Goal: Task Accomplishment & Management: Use online tool/utility

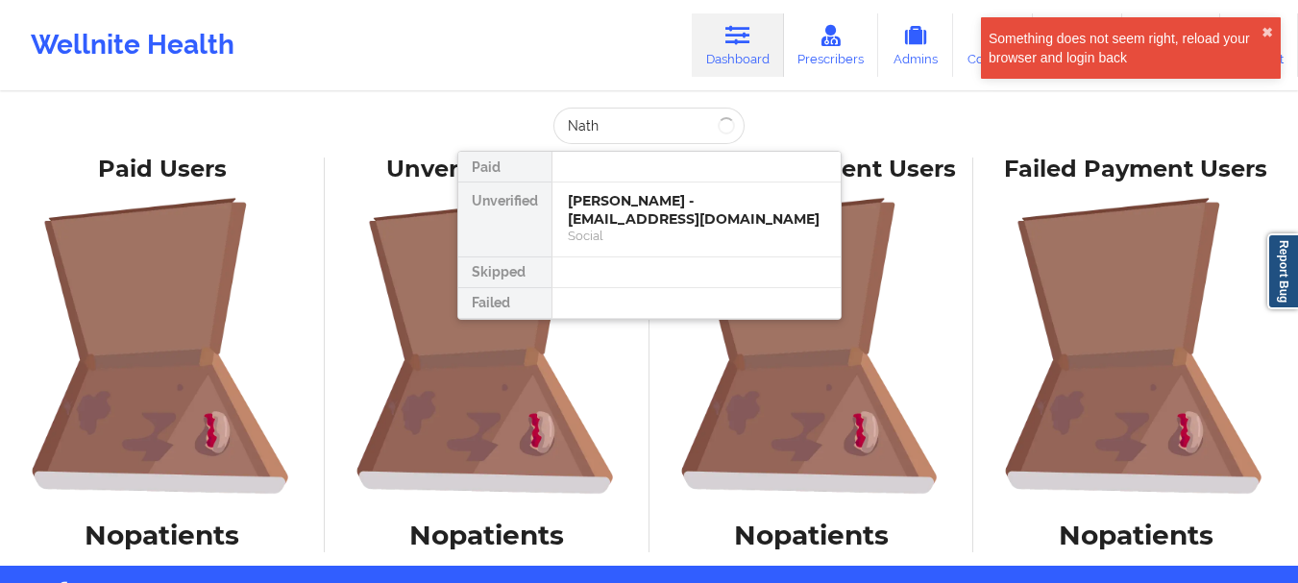
type input "Natha"
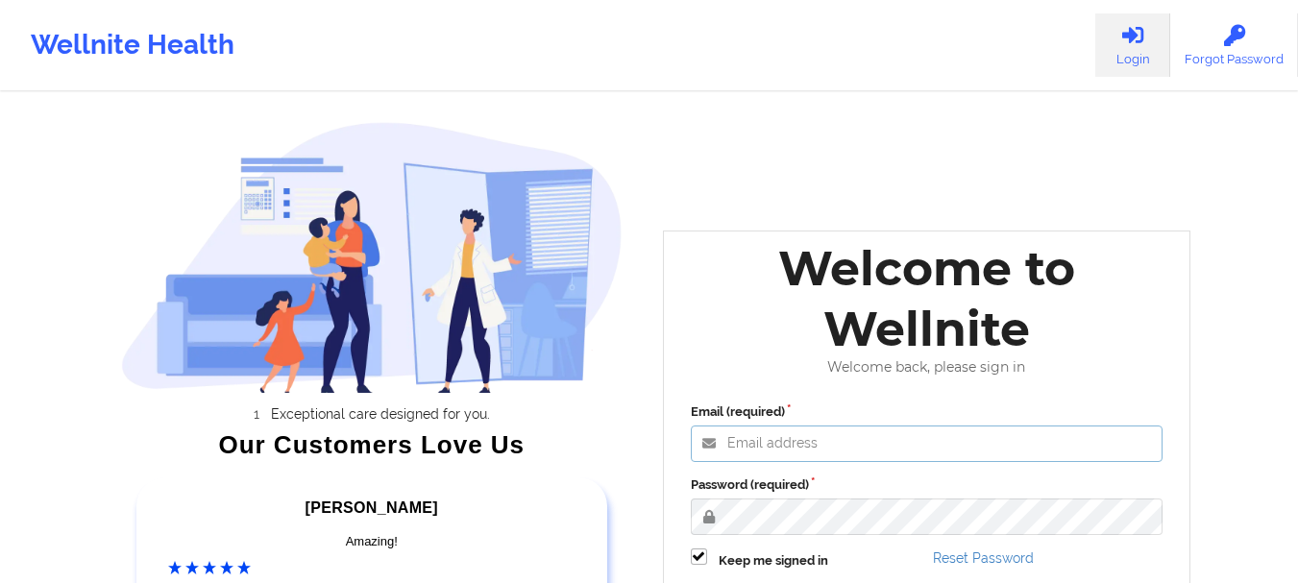
type input "[EMAIL_ADDRESS][DOMAIN_NAME]"
click at [859, 483] on label "Password (required)" at bounding box center [927, 485] width 473 height 19
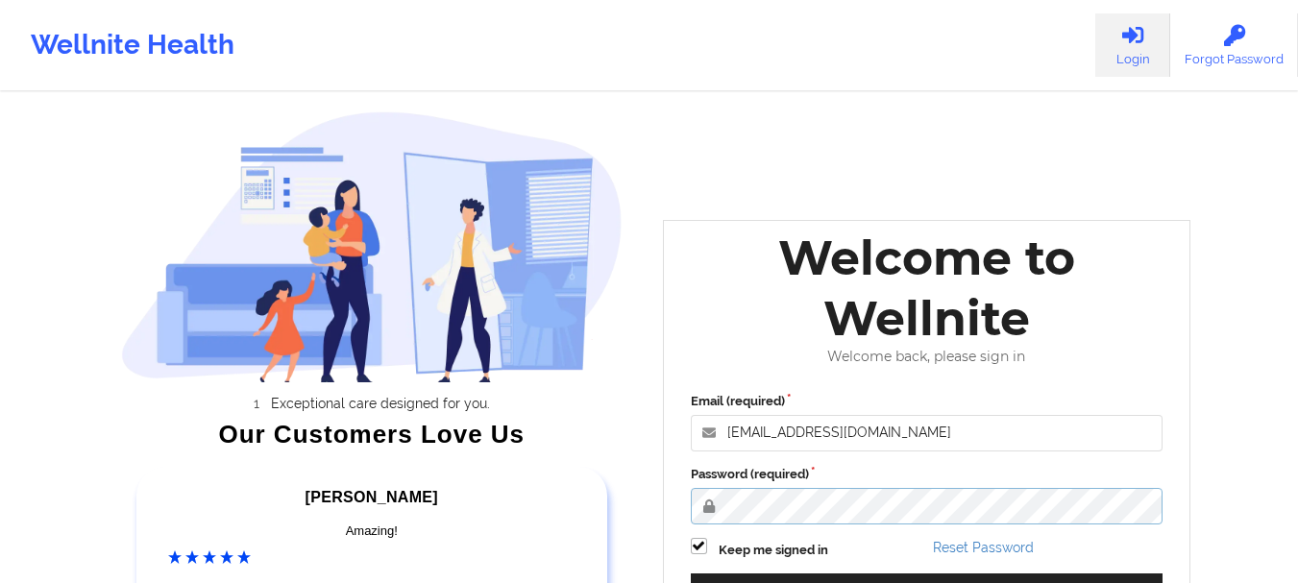
scroll to position [175, 0]
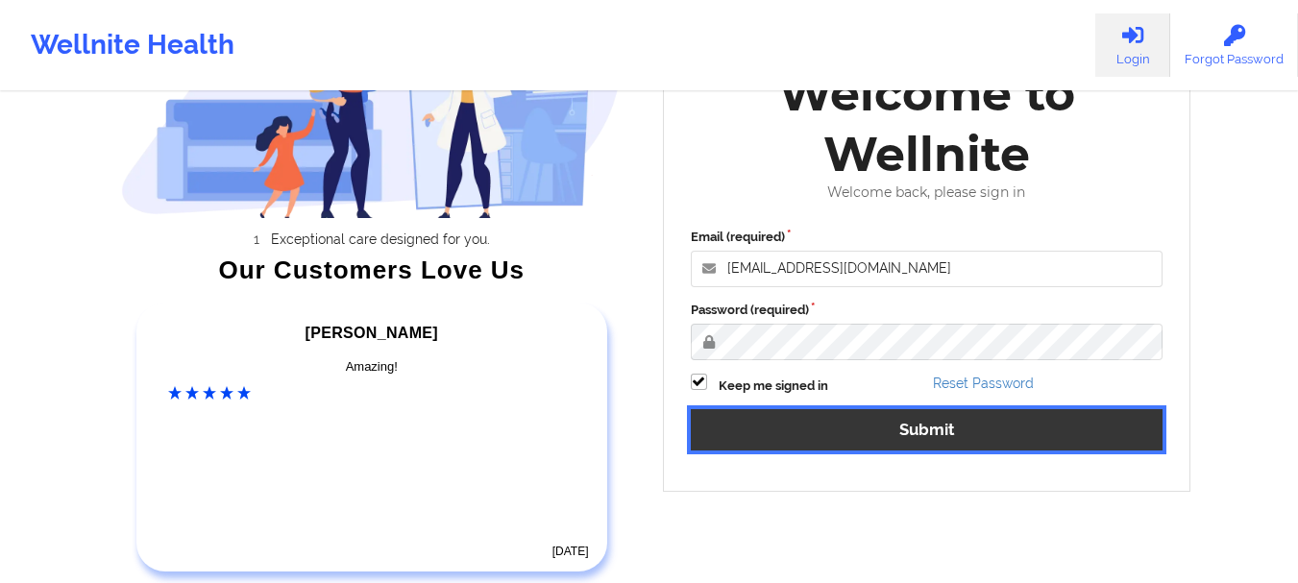
click at [965, 428] on button "Submit" at bounding box center [927, 429] width 473 height 41
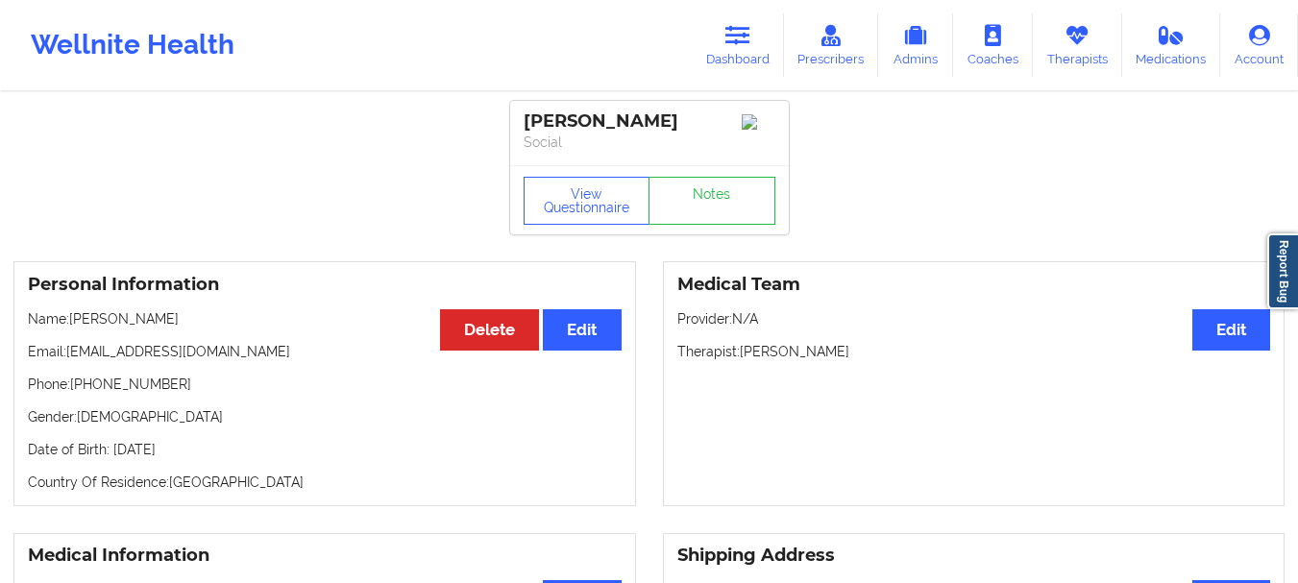
click at [733, 30] on icon at bounding box center [737, 35] width 25 height 21
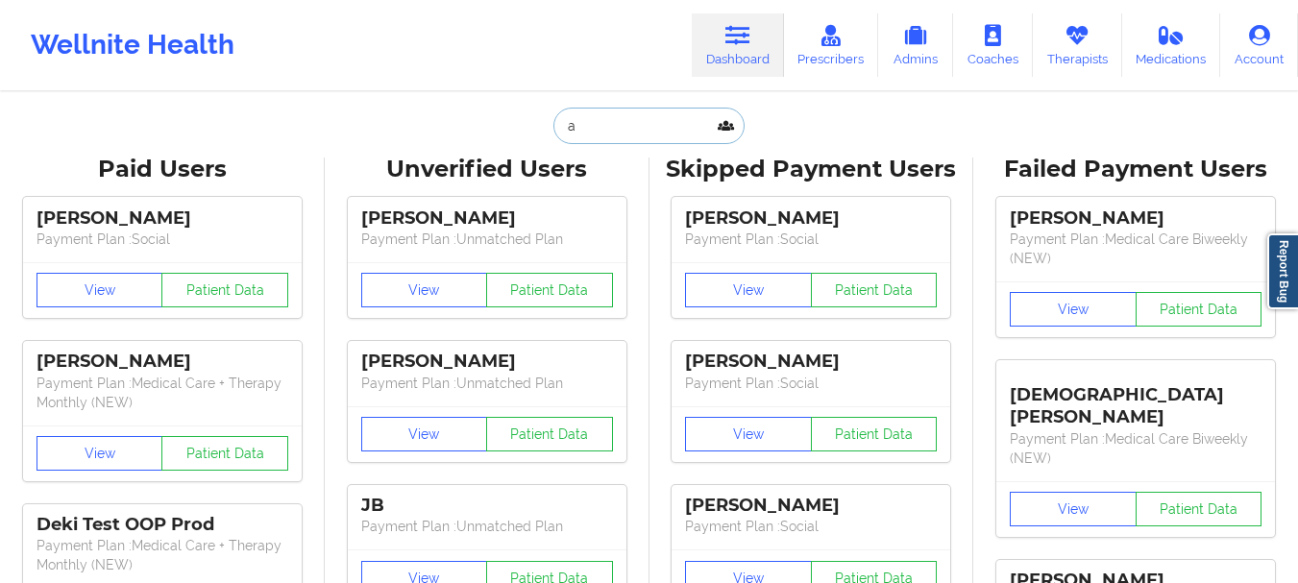
click at [621, 128] on input "a" at bounding box center [648, 126] width 190 height 37
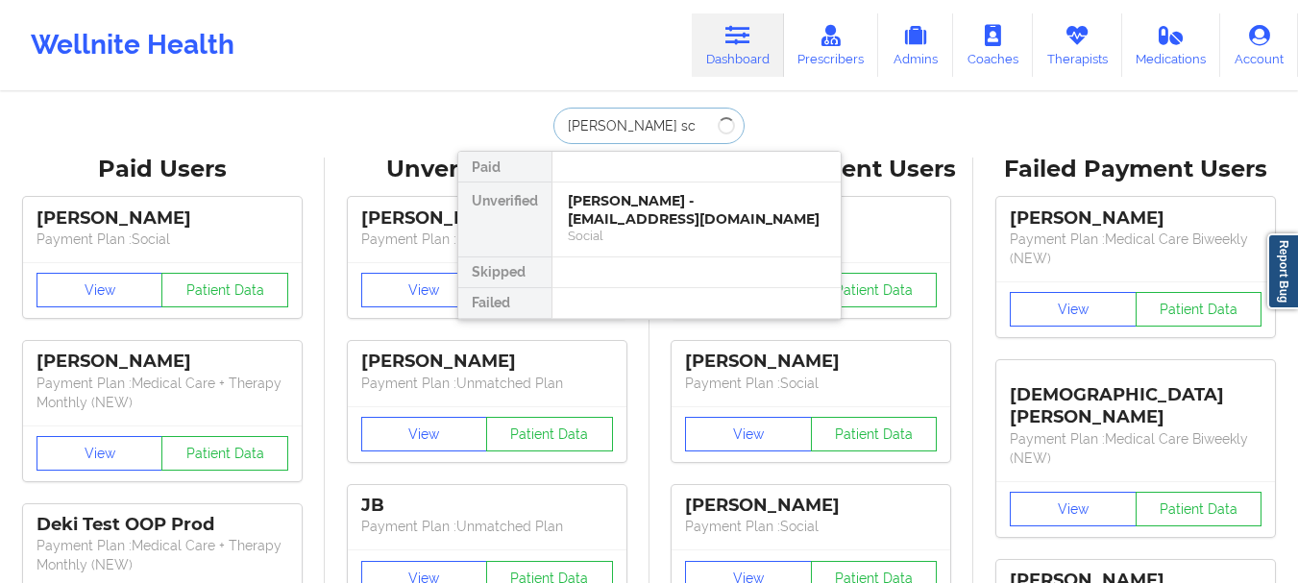
type input "[PERSON_NAME]"
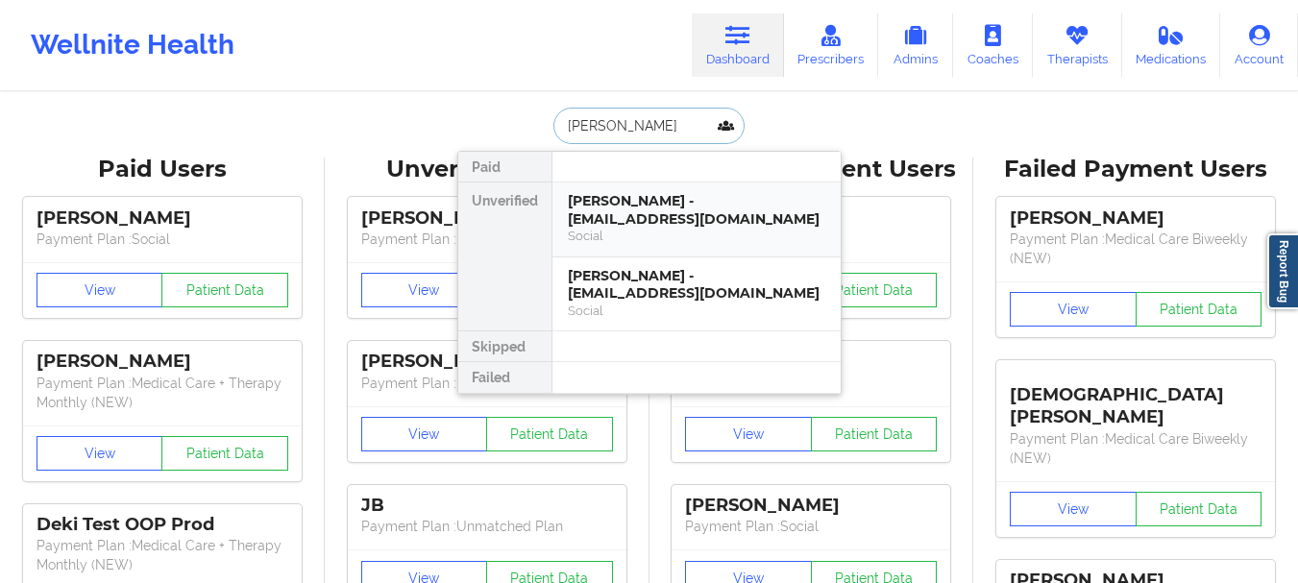
click at [621, 195] on div "[PERSON_NAME] - [EMAIL_ADDRESS][DOMAIN_NAME]" at bounding box center [696, 210] width 257 height 36
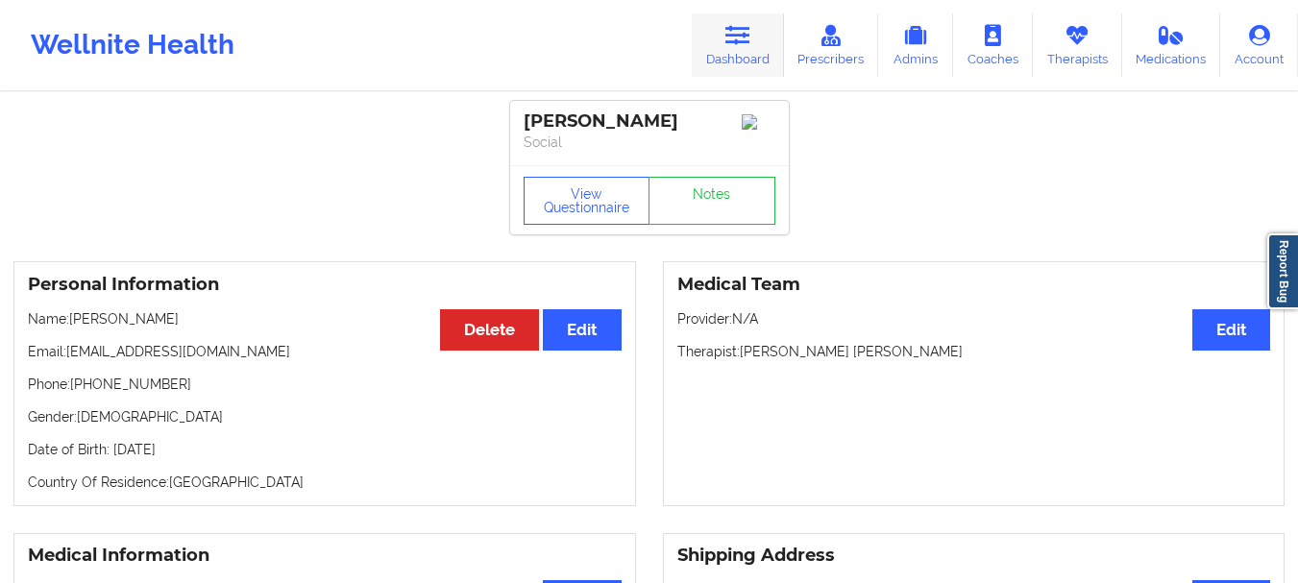
click at [746, 57] on link "Dashboard" at bounding box center [738, 44] width 92 height 63
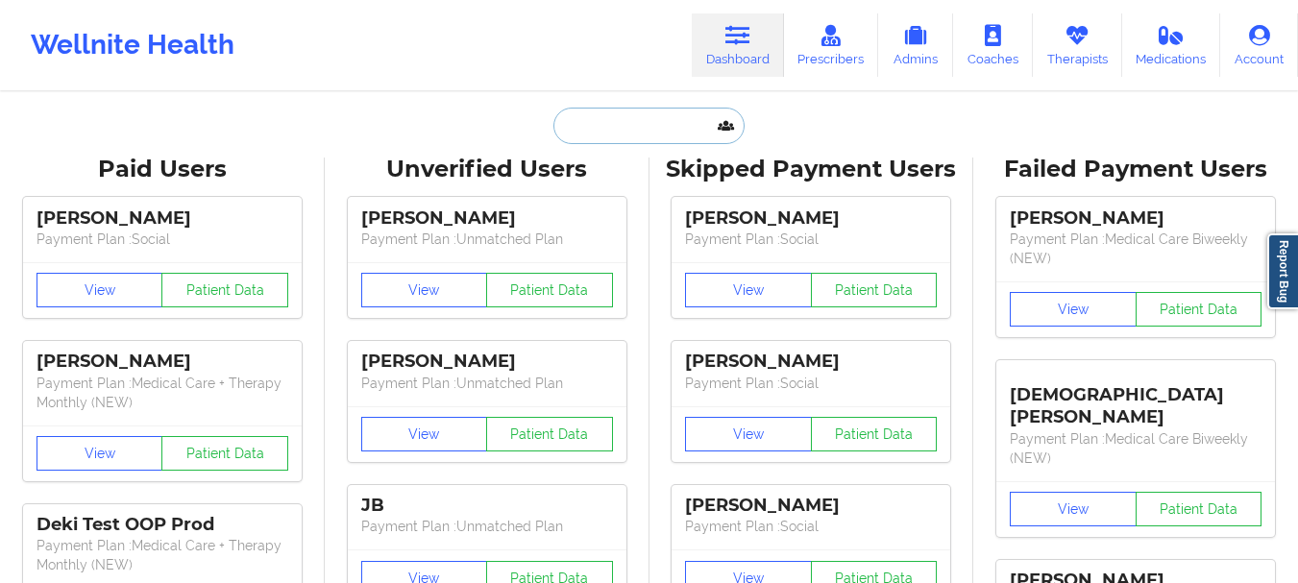
click at [667, 124] on input "text" at bounding box center [648, 126] width 190 height 37
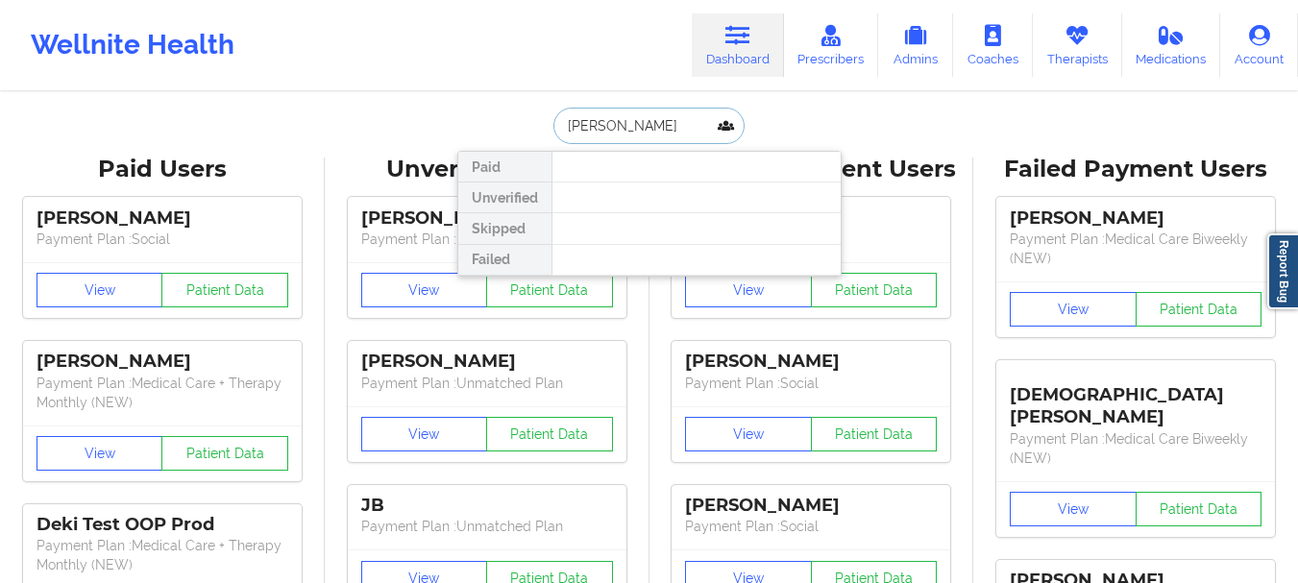
type input "[PERSON_NAME]"
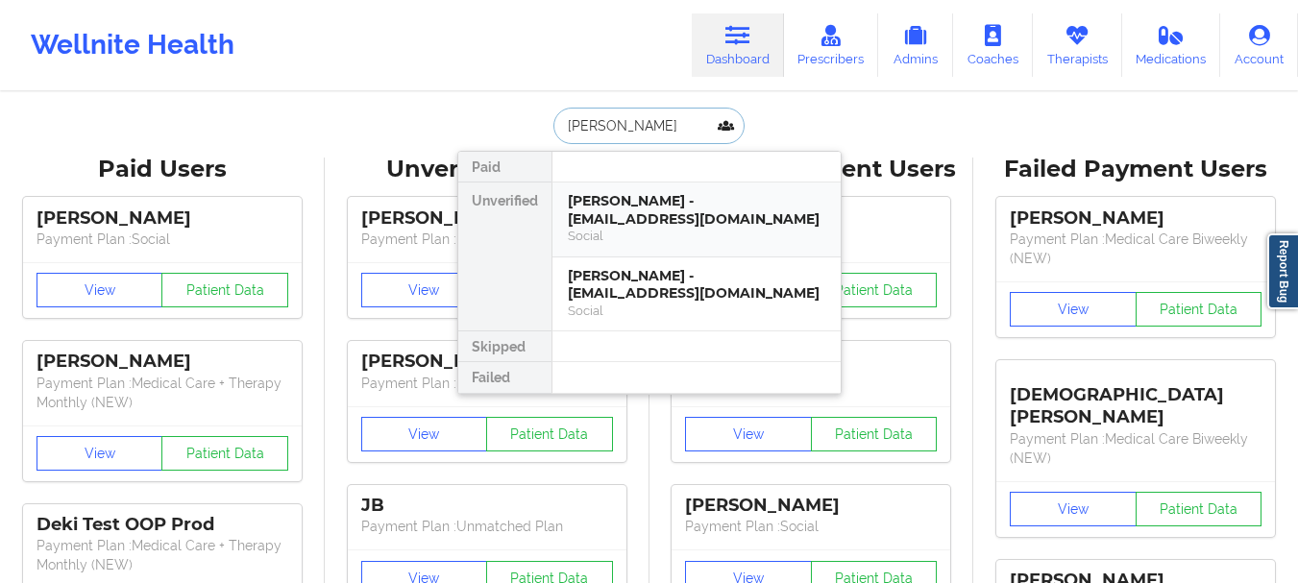
click at [640, 217] on div "[PERSON_NAME] - [EMAIL_ADDRESS][DOMAIN_NAME]" at bounding box center [696, 210] width 257 height 36
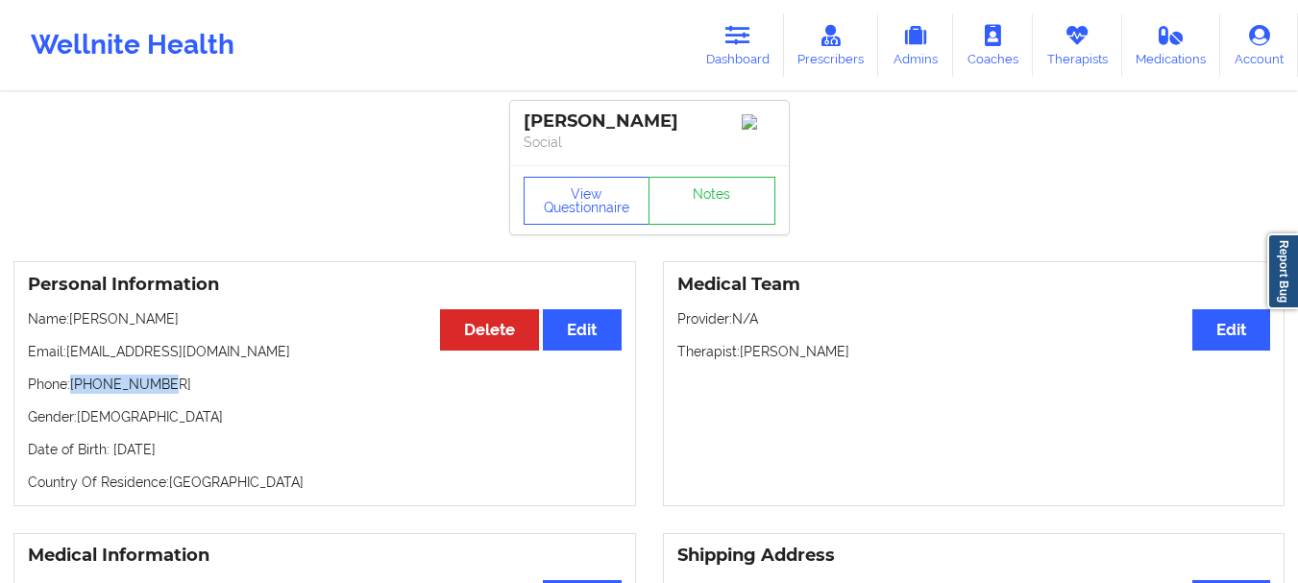
drag, startPoint x: 178, startPoint y: 395, endPoint x: 74, endPoint y: 390, distance: 103.9
click at [74, 390] on p "Phone: [PHONE_NUMBER]" at bounding box center [325, 384] width 594 height 19
copy p "[PHONE_NUMBER]"
click at [737, 52] on link "Dashboard" at bounding box center [738, 44] width 92 height 63
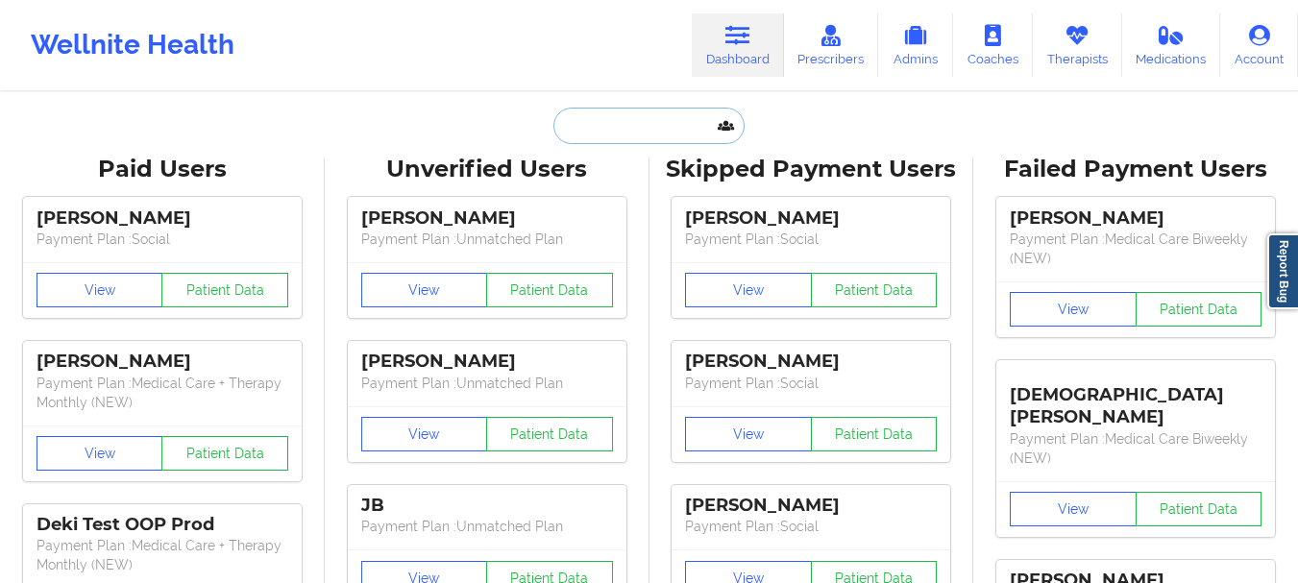
click at [672, 123] on input "text" at bounding box center [648, 126] width 190 height 37
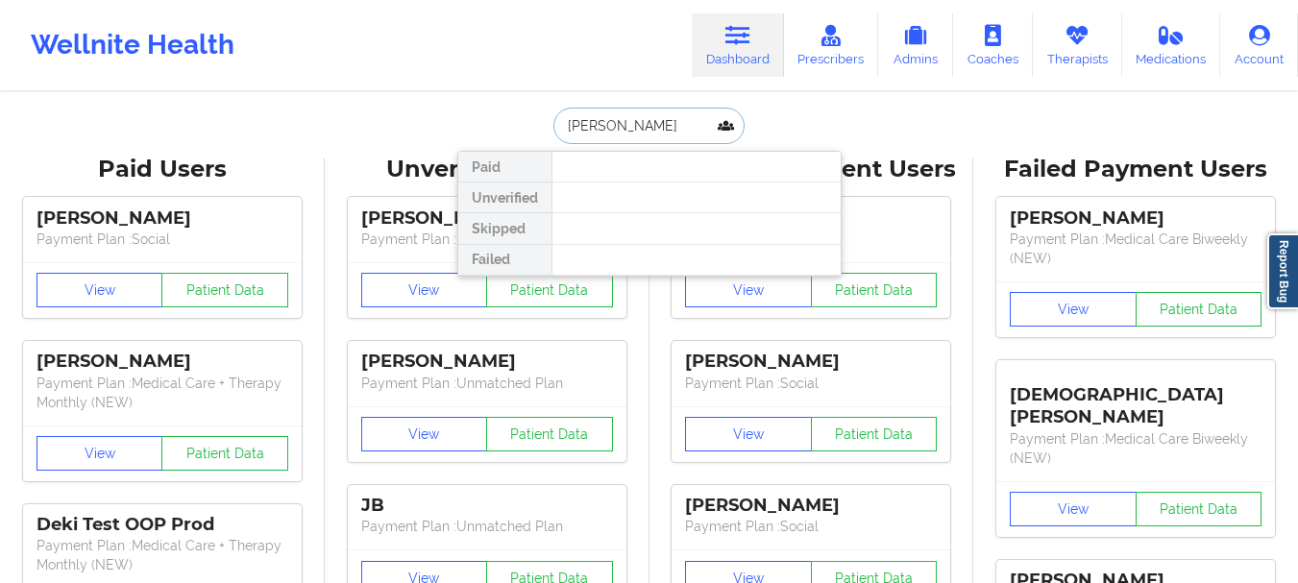
type input "[PERSON_NAME]"
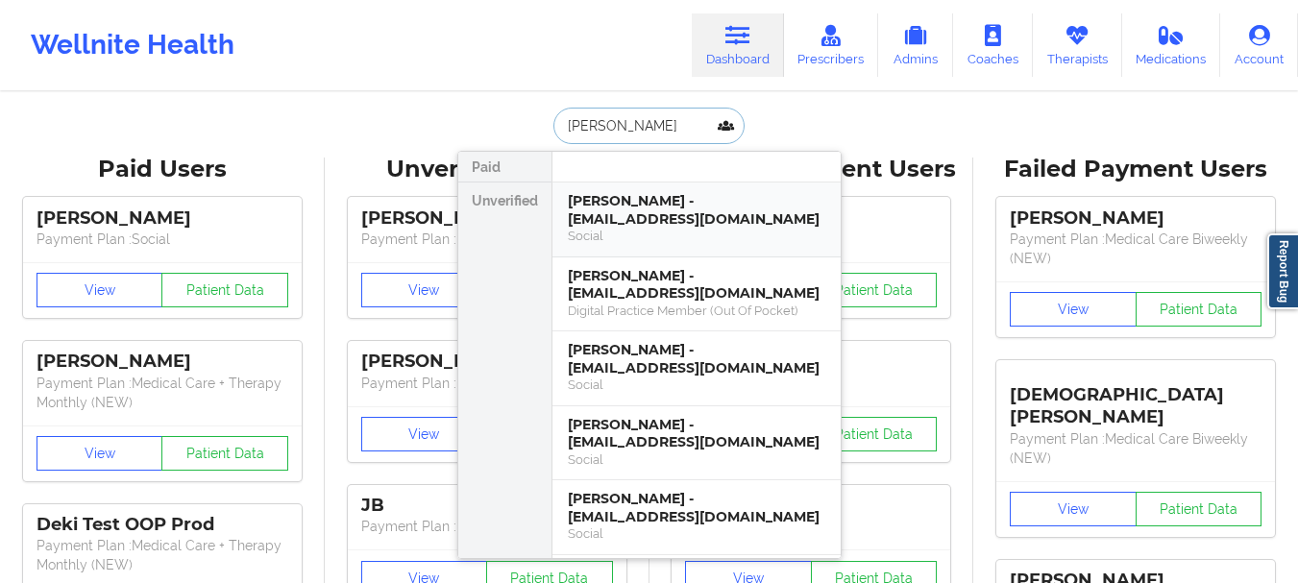
click at [724, 234] on div "Social" at bounding box center [696, 236] width 257 height 16
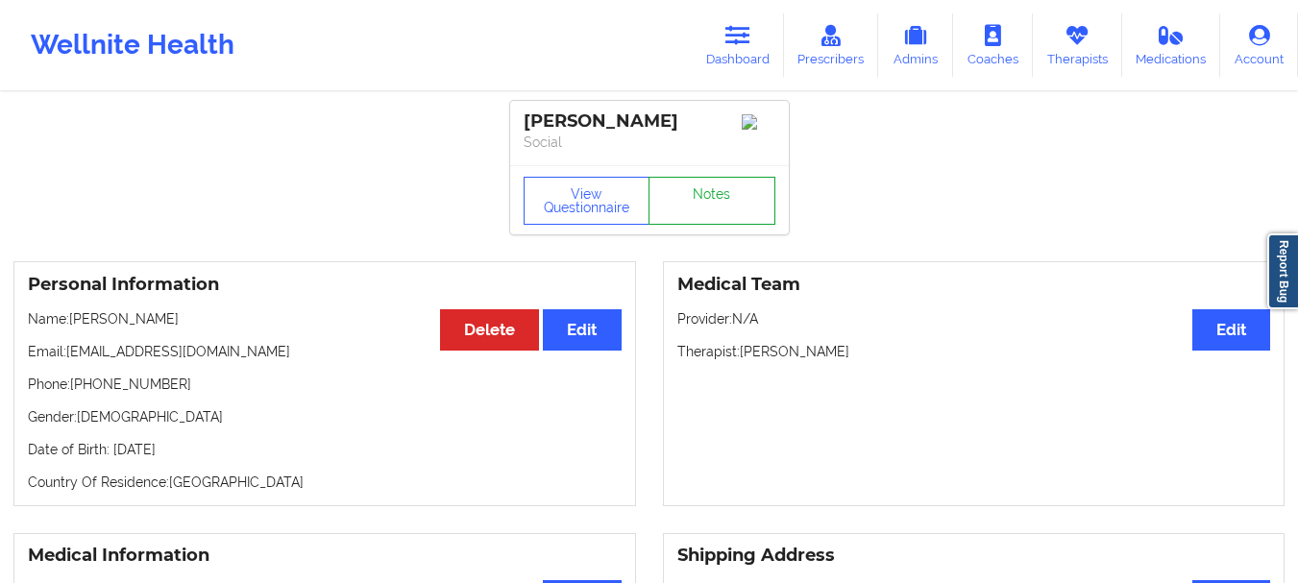
click at [718, 225] on link "Notes" at bounding box center [711, 201] width 127 height 48
click at [737, 31] on icon at bounding box center [737, 35] width 25 height 21
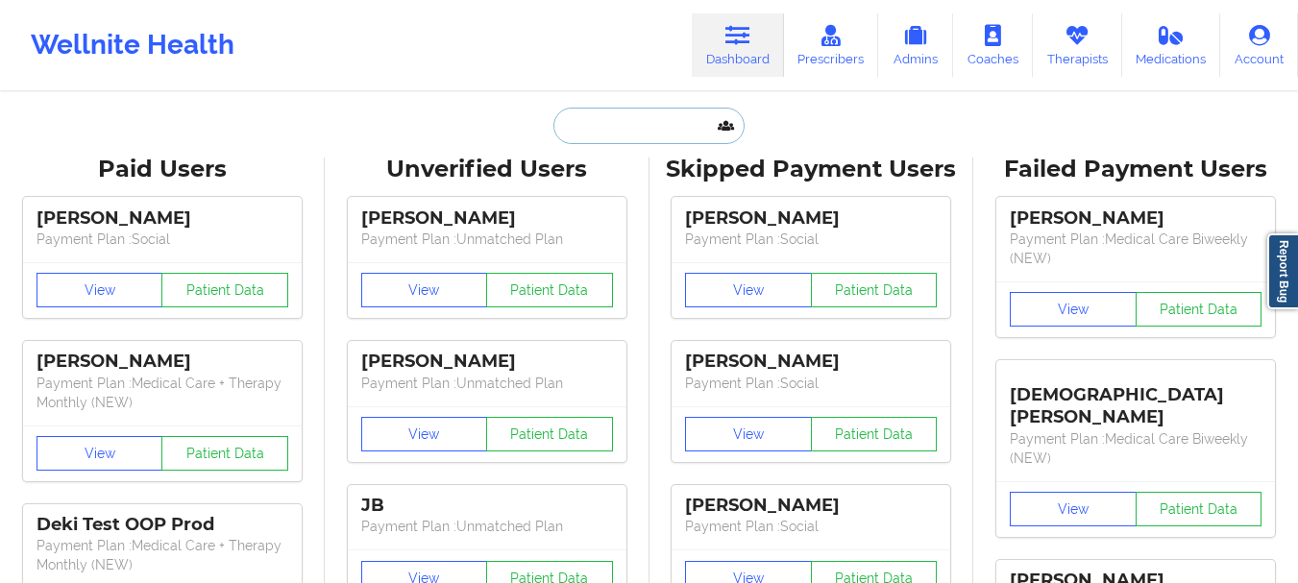
click at [640, 129] on input "text" at bounding box center [648, 126] width 190 height 37
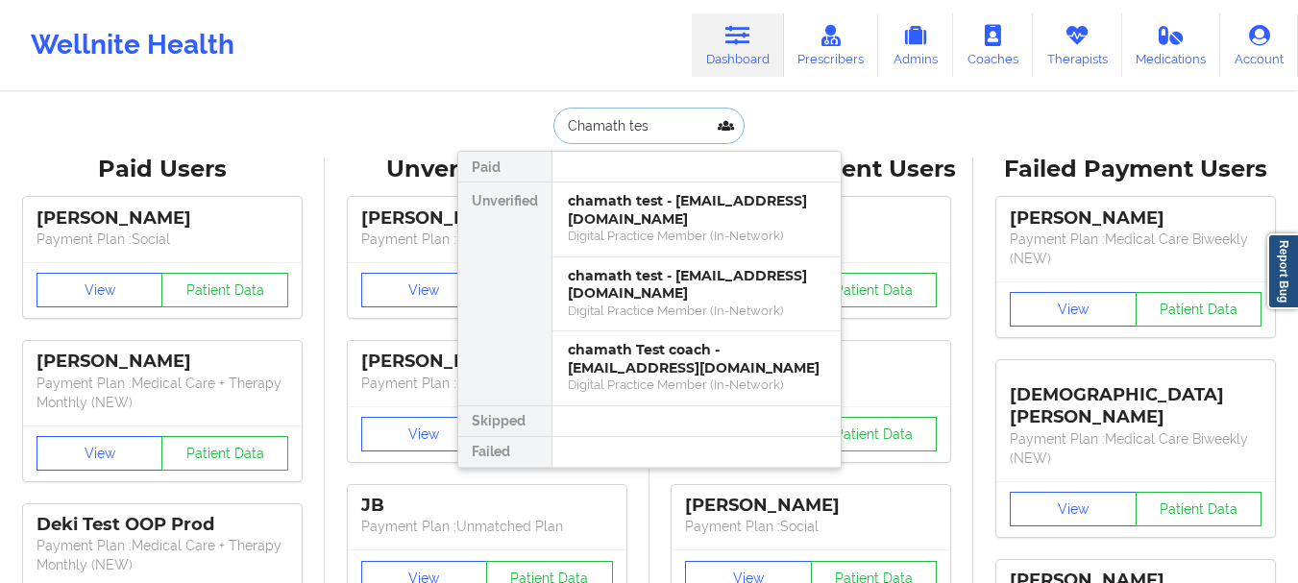
click at [627, 115] on input "Chamath tes" at bounding box center [648, 126] width 190 height 37
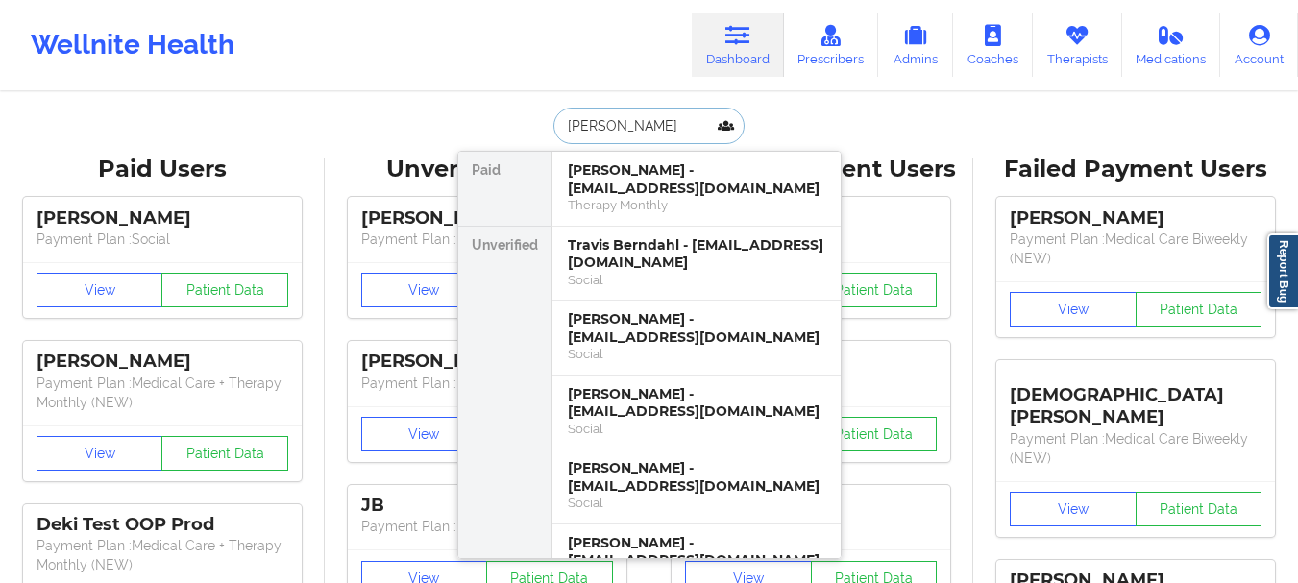
type input "[PERSON_NAME]"
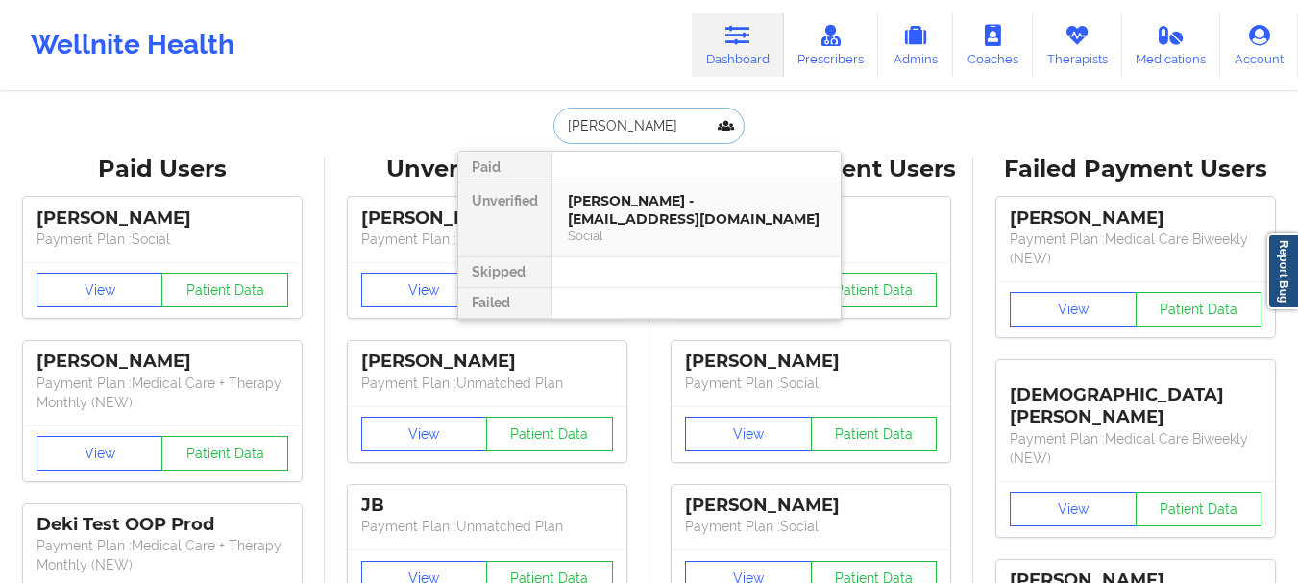
click at [622, 230] on div "Social" at bounding box center [696, 236] width 257 height 16
